Goal: Navigation & Orientation: Find specific page/section

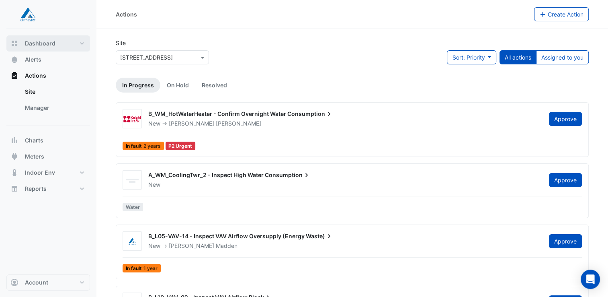
click at [19, 45] on button "Dashboard" at bounding box center [48, 43] width 84 height 16
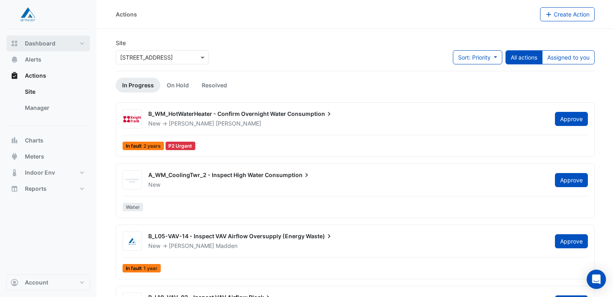
select select "**"
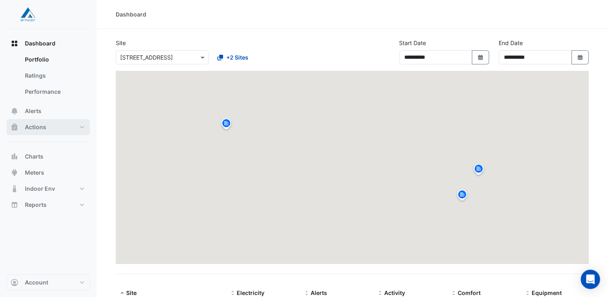
click at [47, 128] on button "Actions" at bounding box center [48, 127] width 84 height 16
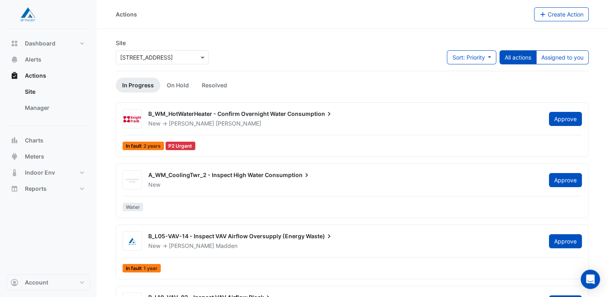
click at [189, 54] on div at bounding box center [162, 57] width 92 height 9
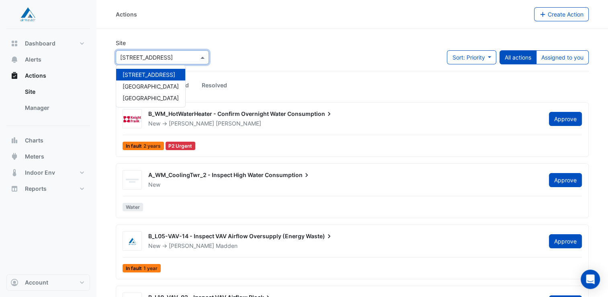
click at [189, 54] on div at bounding box center [162, 57] width 92 height 9
click at [187, 65] on div "Site × [STREET_ADDRESS] 207 Pacific Highway [GEOGRAPHIC_DATA] [GEOGRAPHIC_DATA]" at bounding box center [162, 55] width 103 height 32
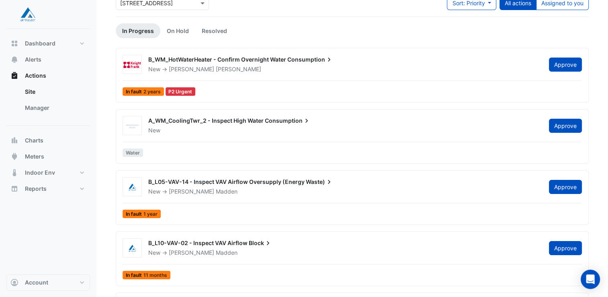
scroll to position [55, 0]
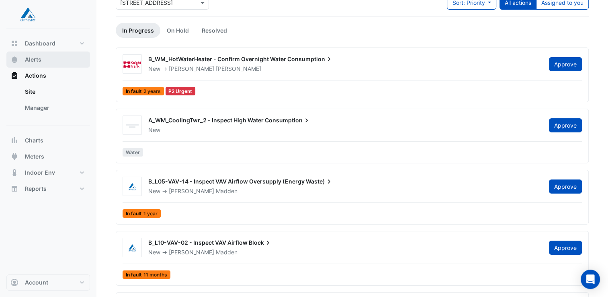
click at [54, 53] on button "Alerts" at bounding box center [48, 59] width 84 height 16
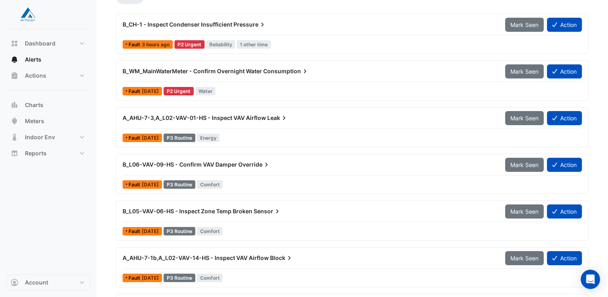
scroll to position [88, 0]
